Goal: Find specific page/section: Find specific page/section

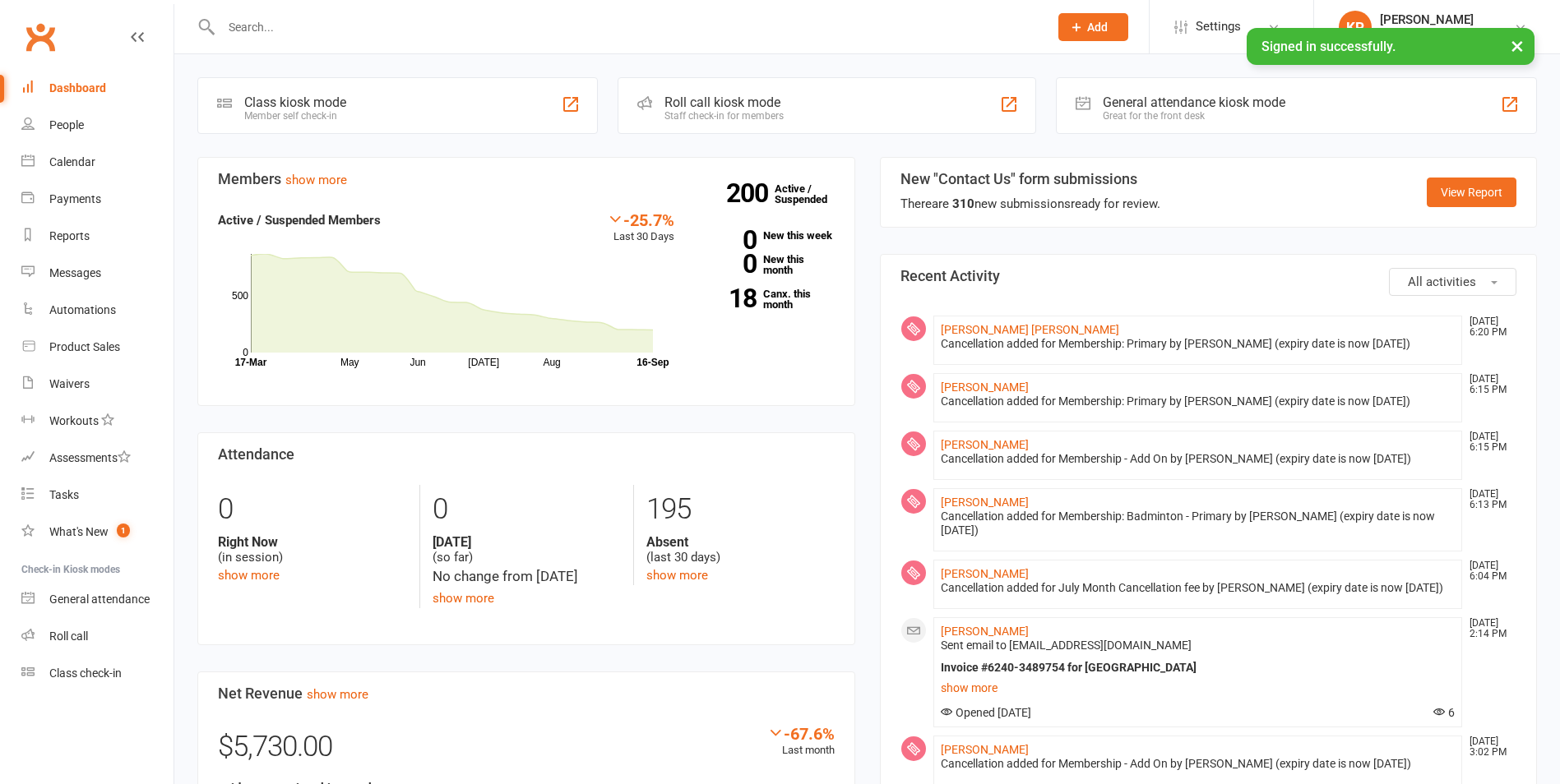
click at [282, 23] on input "text" at bounding box center [627, 26] width 821 height 23
paste input "[EMAIL_ADDRESS][DOMAIN_NAME]"
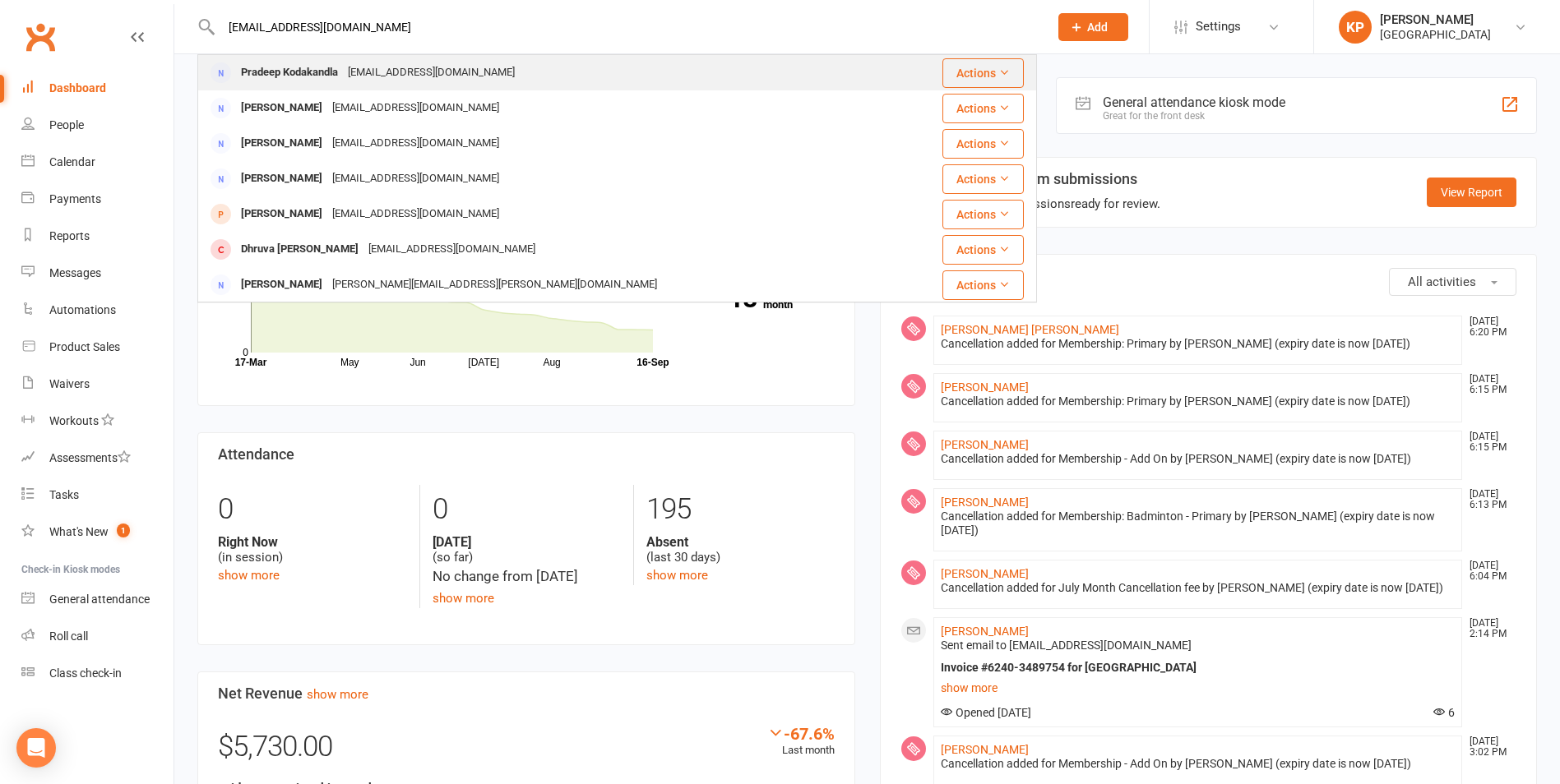
type input "[EMAIL_ADDRESS][DOMAIN_NAME]"
click at [329, 69] on div "Pradeep Kodakandla" at bounding box center [289, 73] width 107 height 24
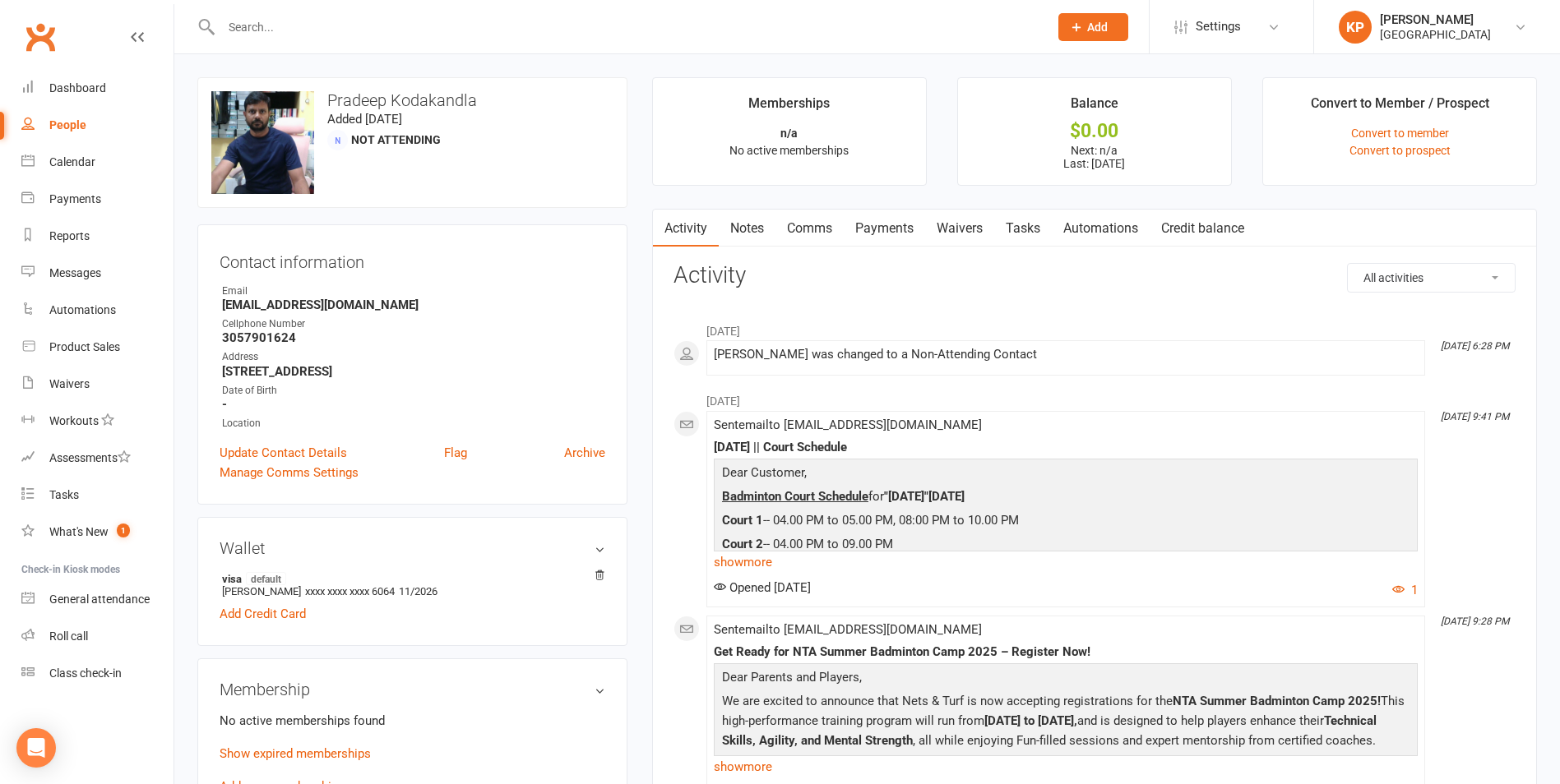
drag, startPoint x: 341, startPoint y: 1, endPoint x: 341, endPoint y: 13, distance: 12.0
click at [341, 1] on div at bounding box center [617, 26] width 840 height 53
click at [334, 34] on input "text" at bounding box center [627, 26] width 821 height 23
paste input "[PERSON_NAME]"
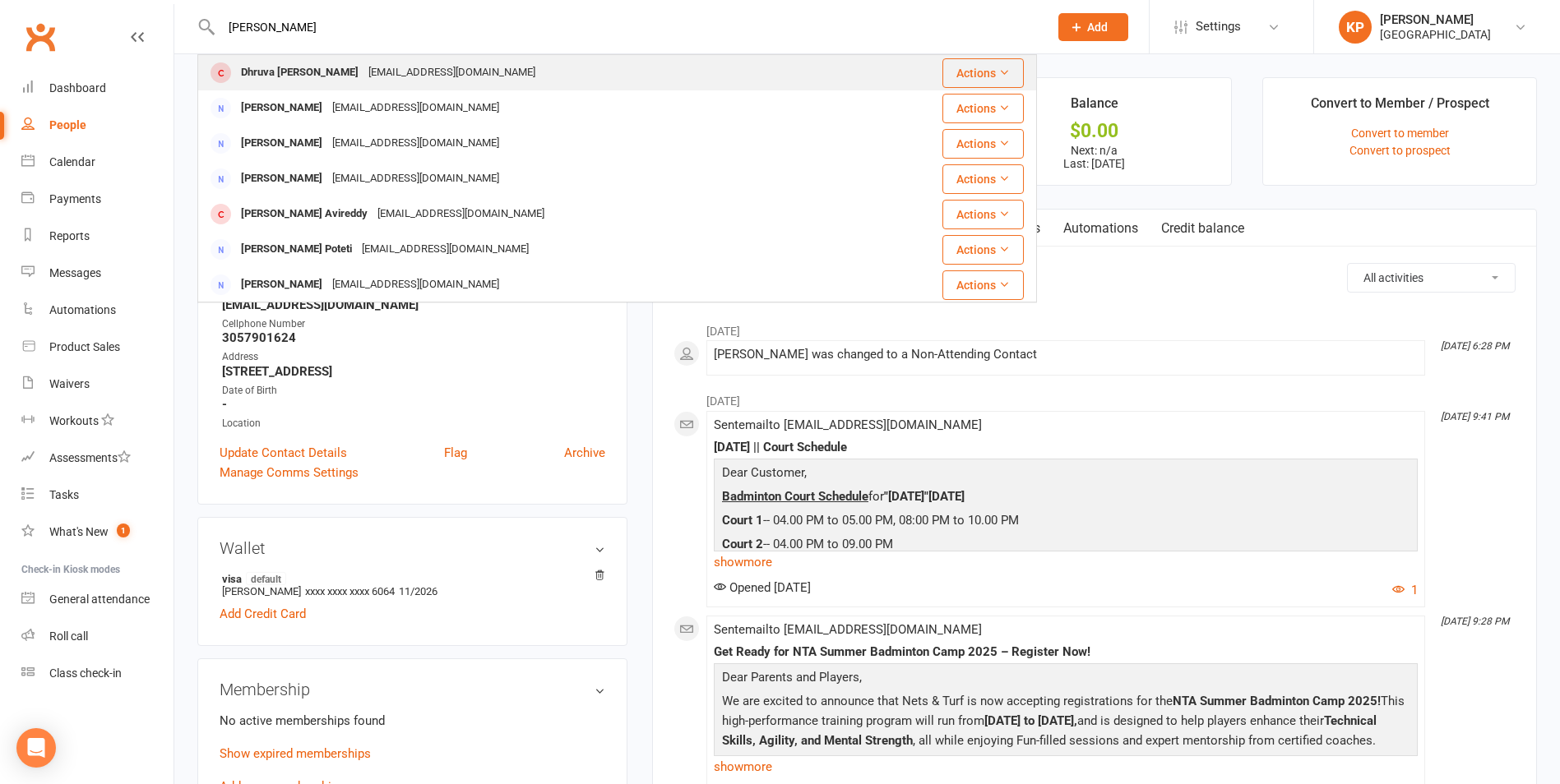
type input "[PERSON_NAME]"
click at [337, 62] on div "Dhruva [PERSON_NAME]" at bounding box center [299, 73] width 127 height 24
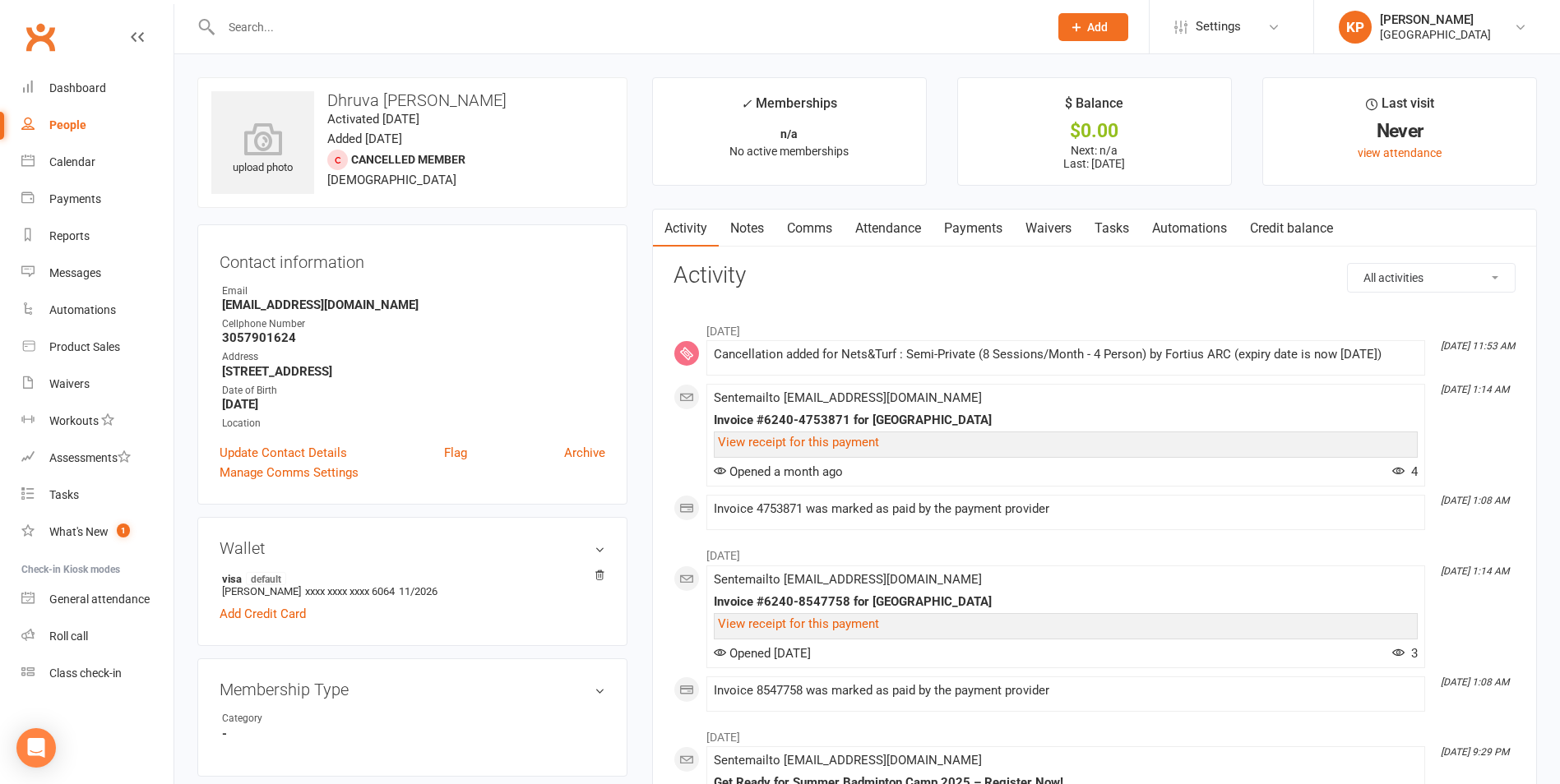
click at [951, 229] on link "Payments" at bounding box center [972, 228] width 81 height 37
